Goal: Check status: Check status

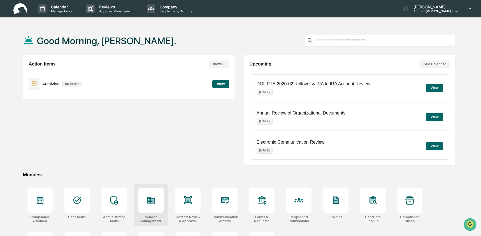
click at [157, 199] on div at bounding box center [150, 200] width 25 height 25
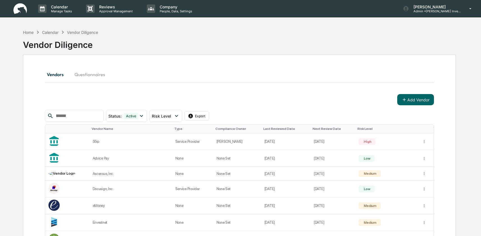
click at [85, 119] on input "text" at bounding box center [78, 115] width 48 height 7
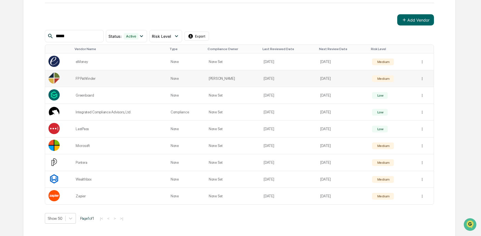
scroll to position [81, 0]
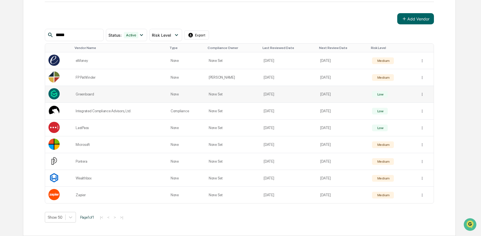
type input "*****"
click at [114, 92] on div "Greenboard" at bounding box center [120, 94] width 88 height 4
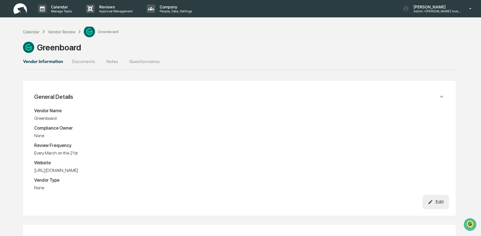
click at [87, 64] on button "Documents" at bounding box center [84, 61] width 32 height 13
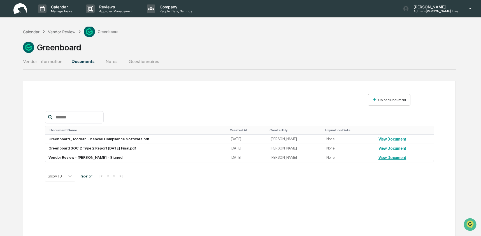
click at [153, 68] on div "Vendor Information Documents Notes Questionnaires" at bounding box center [239, 62] width 433 height 15
click at [151, 64] on button "Questionnaires" at bounding box center [144, 61] width 40 height 13
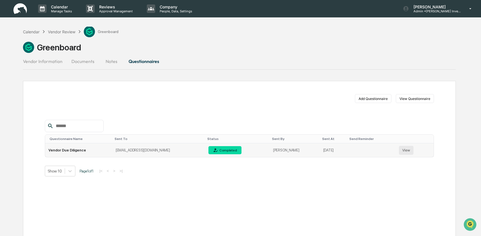
click at [407, 150] on button "View" at bounding box center [406, 150] width 15 height 9
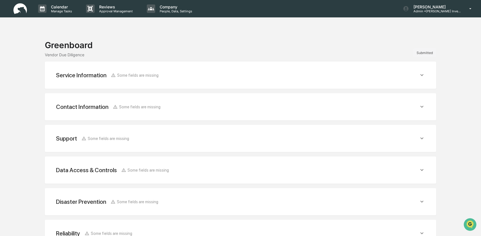
click at [177, 72] on div "Service Information Some fields are missing" at bounding box center [237, 75] width 363 height 7
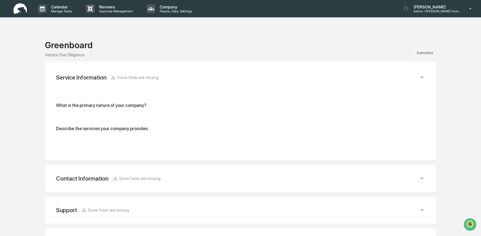
click at [177, 76] on div "Service Information Some fields are missing" at bounding box center [237, 77] width 363 height 7
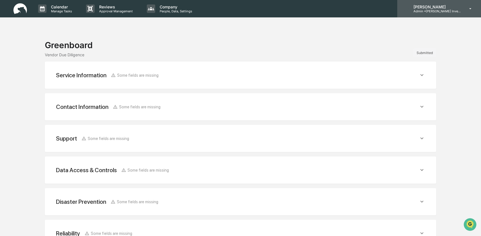
click at [452, 10] on p "Admin • Goodwin Investment Advisory" at bounding box center [435, 11] width 52 height 4
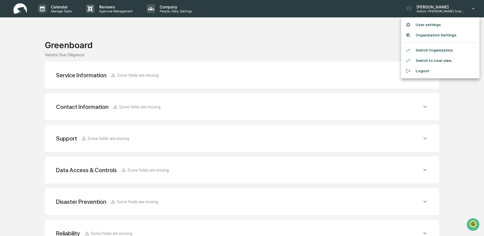
click at [452, 49] on li "Switch Organization" at bounding box center [440, 50] width 78 height 10
